Goal: Task Accomplishment & Management: Use online tool/utility

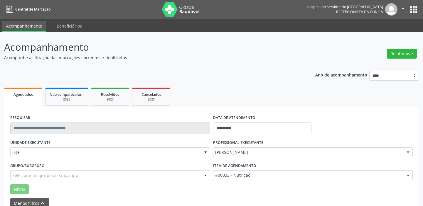
scroll to position [31, 0]
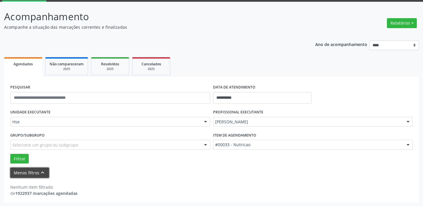
click at [21, 170] on button "Menos filtros keyboard_arrow_up" at bounding box center [29, 173] width 39 height 10
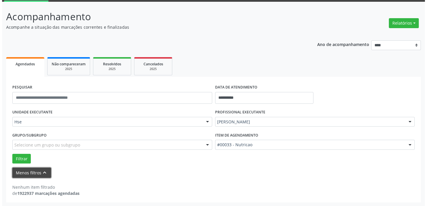
scroll to position [0, 0]
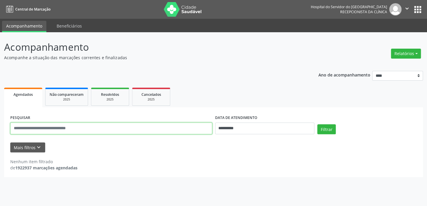
click at [43, 126] on input "text" at bounding box center [111, 129] width 202 height 12
type input "**********"
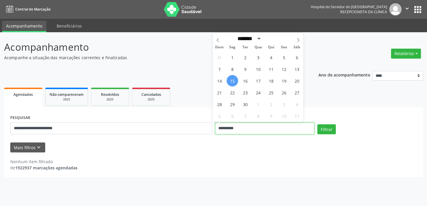
click at [226, 128] on input "**********" at bounding box center [264, 129] width 99 height 12
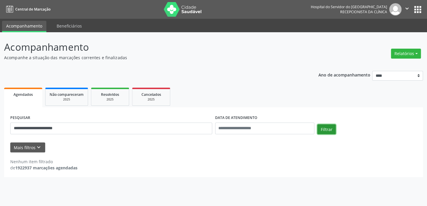
click at [328, 127] on button "Filtrar" at bounding box center [326, 129] width 18 height 10
click at [37, 148] on icon "keyboard_arrow_down" at bounding box center [39, 147] width 6 height 6
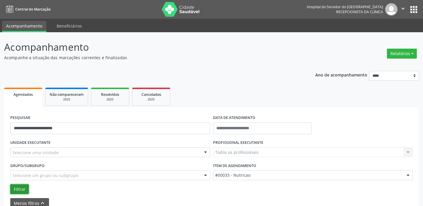
click at [19, 190] on button "Filtrar" at bounding box center [19, 190] width 18 height 10
click at [404, 50] on button "Relatórios" at bounding box center [402, 54] width 30 height 10
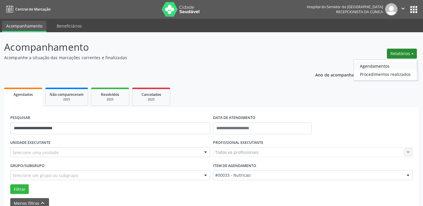
click at [373, 65] on link "Agendamentos" at bounding box center [385, 66] width 63 height 8
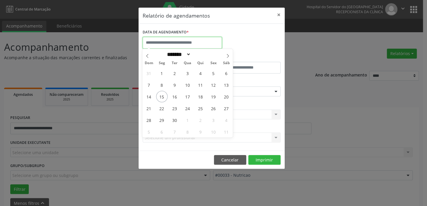
click at [182, 44] on input "text" at bounding box center [182, 43] width 79 height 12
click at [161, 95] on span "15" at bounding box center [161, 96] width 11 height 11
type input "**********"
click at [161, 95] on span "15" at bounding box center [161, 96] width 11 height 11
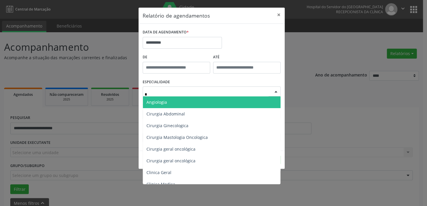
type input "**"
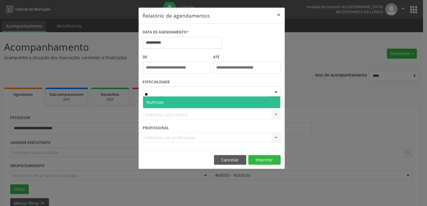
click at [176, 102] on span "Nutricao" at bounding box center [211, 103] width 137 height 12
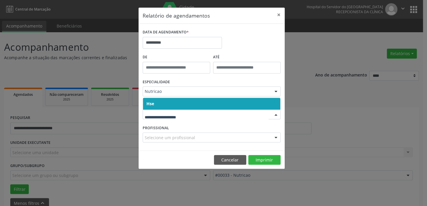
click at [168, 104] on span "Hse" at bounding box center [211, 104] width 137 height 12
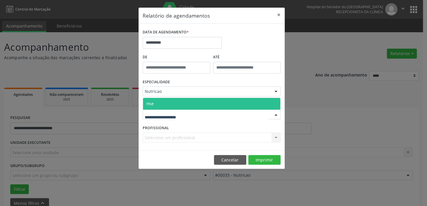
click at [169, 106] on span "Hse" at bounding box center [211, 104] width 137 height 12
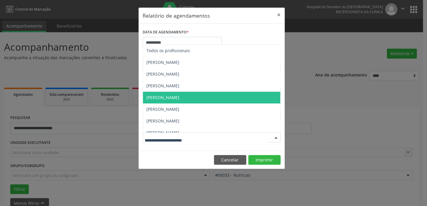
scroll to position [6, 0]
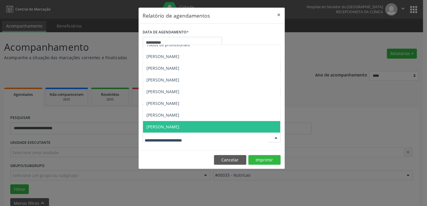
drag, startPoint x: 157, startPoint y: 125, endPoint x: 168, endPoint y: 128, distance: 11.1
click at [159, 126] on span "[PERSON_NAME]" at bounding box center [162, 127] width 33 height 6
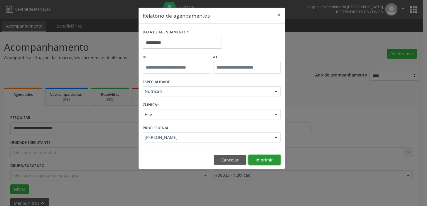
click at [261, 160] on button "Imprimir" at bounding box center [264, 160] width 32 height 10
